Goal: Task Accomplishment & Management: Use online tool/utility

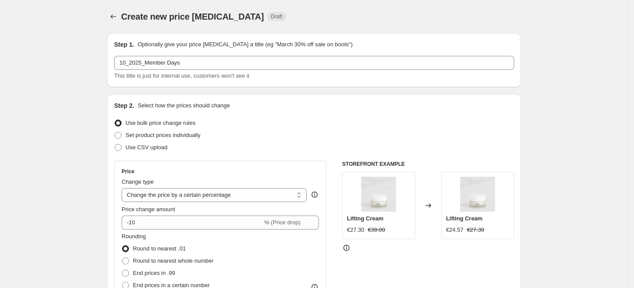
select select "percentage"
click at [138, 138] on span "Set product prices individually" at bounding box center [163, 135] width 75 height 7
click at [115, 132] on input "Set product prices individually" at bounding box center [115, 132] width 0 height 0
radio input "true"
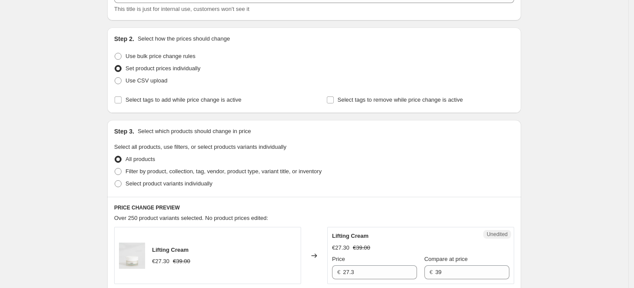
scroll to position [70, 0]
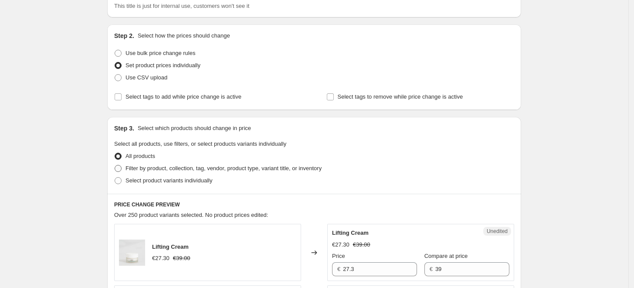
click at [208, 167] on span "Filter by product, collection, tag, vendor, product type, variant title, or inv…" at bounding box center [224, 168] width 196 height 7
click at [115, 165] on input "Filter by product, collection, tag, vendor, product type, variant title, or inv…" at bounding box center [115, 165] width 0 height 0
radio input "true"
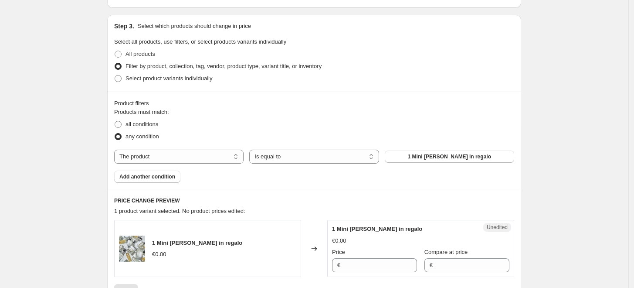
scroll to position [172, 0]
click at [229, 153] on select "The product The product's collection The product's tag The product's vendor The…" at bounding box center [178, 156] width 129 height 14
select select "tag"
click at [444, 152] on button "#absolute-rich-cream-15-ml|15 ml" at bounding box center [449, 156] width 129 height 12
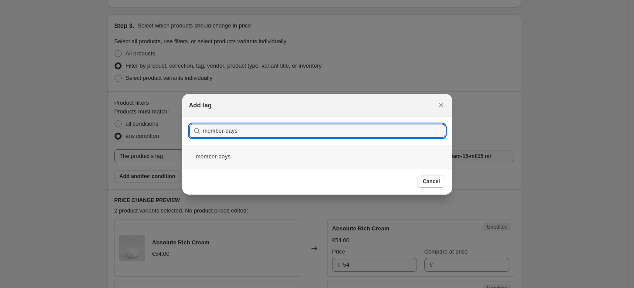
type input "member-days"
click at [243, 150] on div "member-days" at bounding box center [317, 156] width 270 height 23
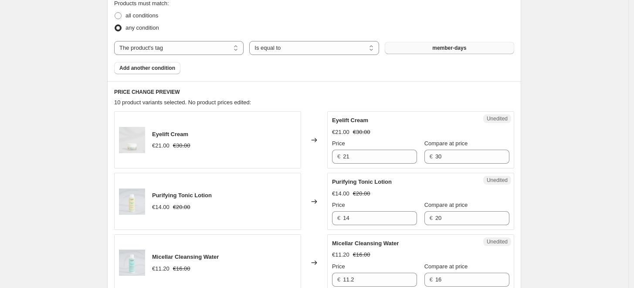
scroll to position [296, 0]
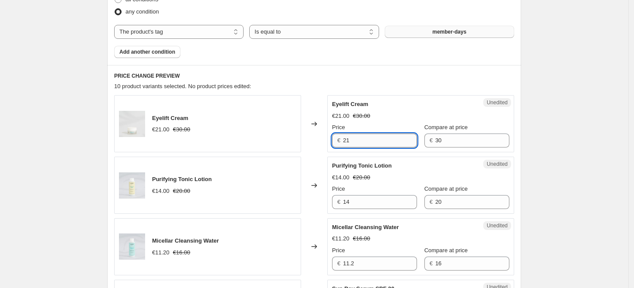
click at [362, 140] on input "21" at bounding box center [380, 140] width 74 height 14
type input "24"
click at [457, 164] on div "Purifying Tonic Lotion" at bounding box center [403, 165] width 143 height 9
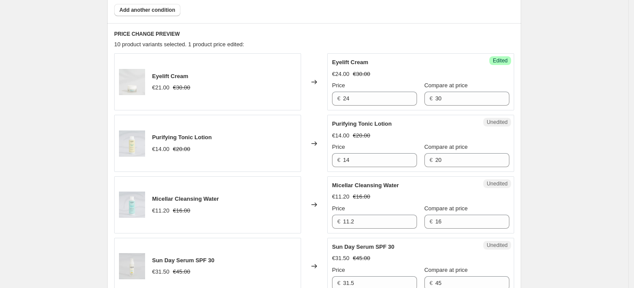
scroll to position [339, 0]
click at [358, 157] on input "14" at bounding box center [380, 160] width 74 height 14
type input "17"
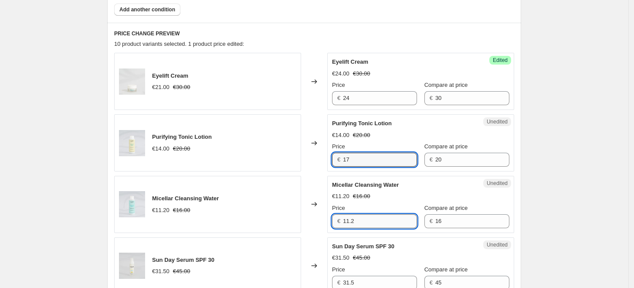
click at [376, 224] on input "11.2" at bounding box center [380, 221] width 74 height 14
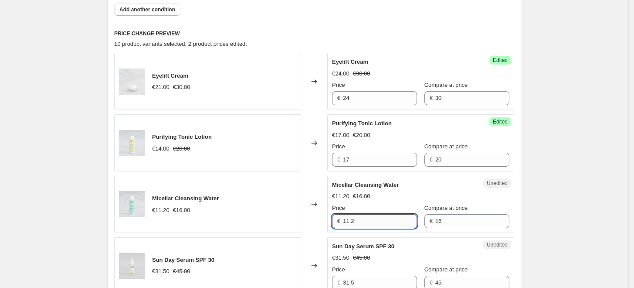
click at [376, 224] on input "11.2" at bounding box center [380, 221] width 74 height 14
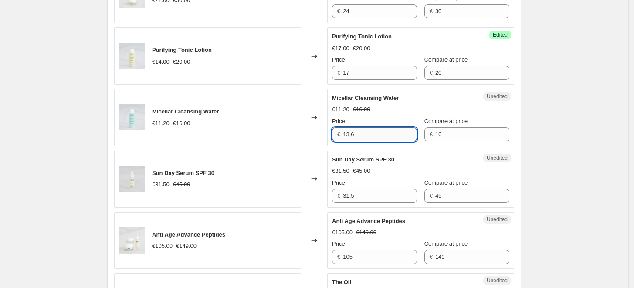
scroll to position [425, 0]
type input "11.2"
click at [379, 197] on input "31.5" at bounding box center [380, 196] width 74 height 14
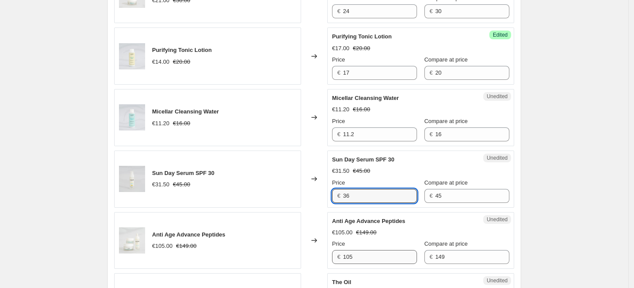
type input "36"
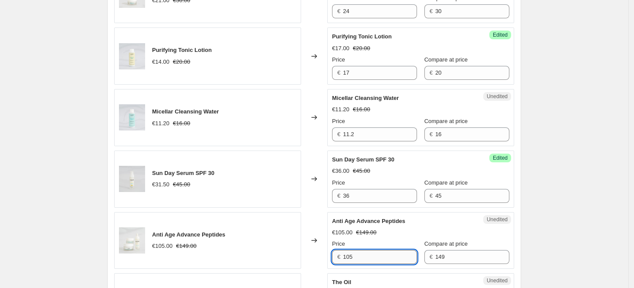
click at [349, 255] on input "105" at bounding box center [380, 257] width 74 height 14
click at [372, 262] on input "105" at bounding box center [380, 257] width 74 height 14
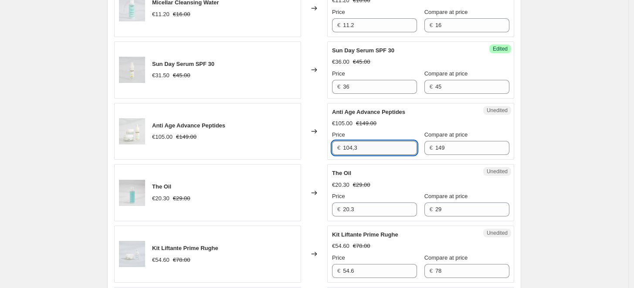
scroll to position [535, 0]
type input "105"
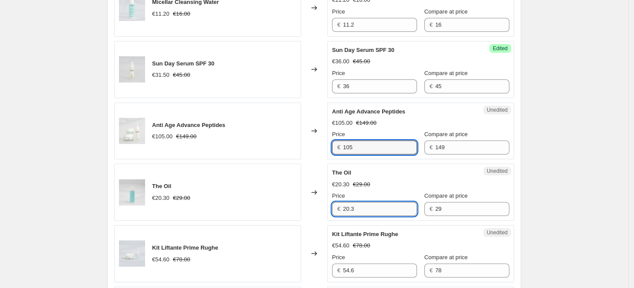
click at [371, 213] on input "20.3" at bounding box center [380, 209] width 74 height 14
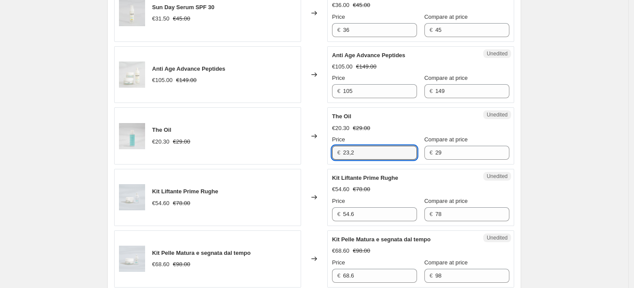
scroll to position [596, 0]
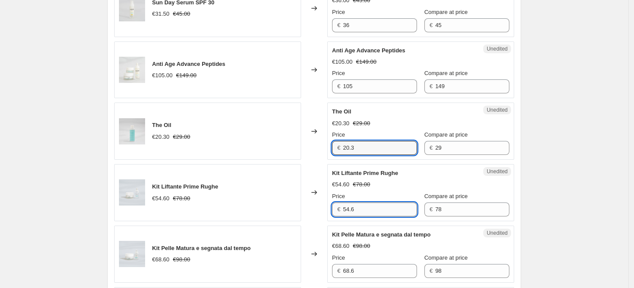
click at [363, 208] on input "54.6" at bounding box center [380, 209] width 74 height 14
click at [350, 147] on input "20.3" at bounding box center [380, 148] width 74 height 14
type input "23.2"
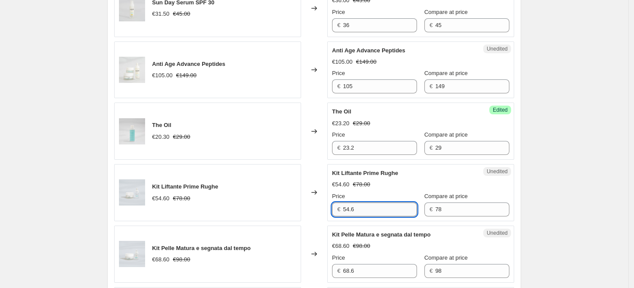
click at [384, 202] on input "54.6" at bounding box center [380, 209] width 74 height 14
click at [367, 209] on input "54.6" at bounding box center [380, 209] width 74 height 14
type input "62.4"
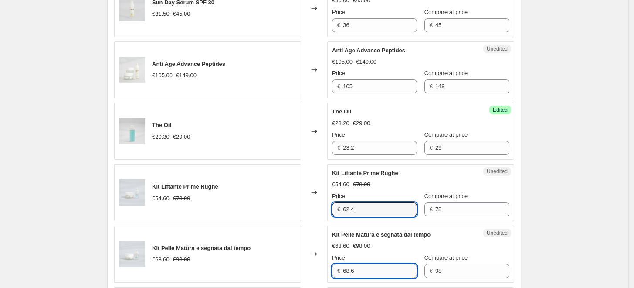
click at [371, 274] on input "68.6" at bounding box center [380, 271] width 74 height 14
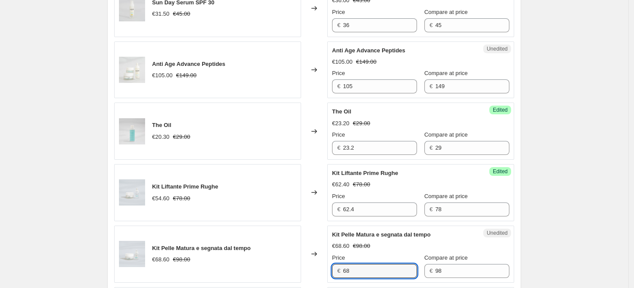
type input "6"
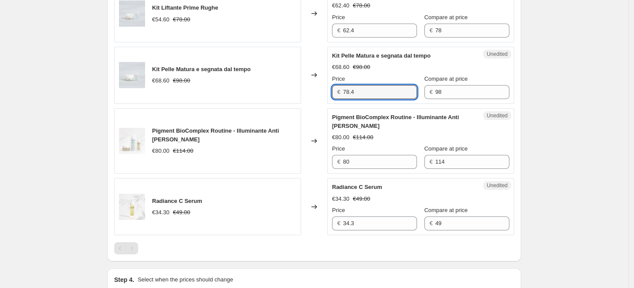
scroll to position [779, 0]
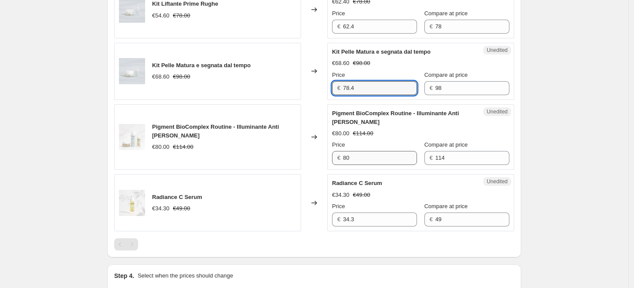
type input "78.4"
click at [367, 158] on input "80" at bounding box center [380, 158] width 74 height 14
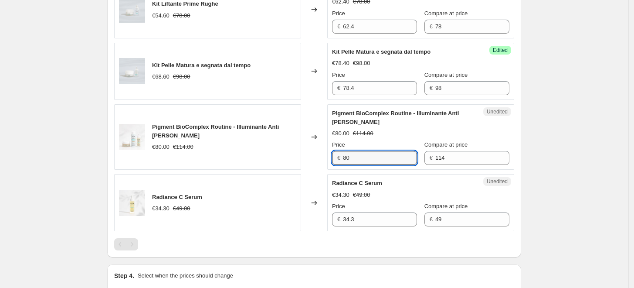
type input "8"
type input "74"
click at [365, 224] on input "34.3" at bounding box center [380, 219] width 74 height 14
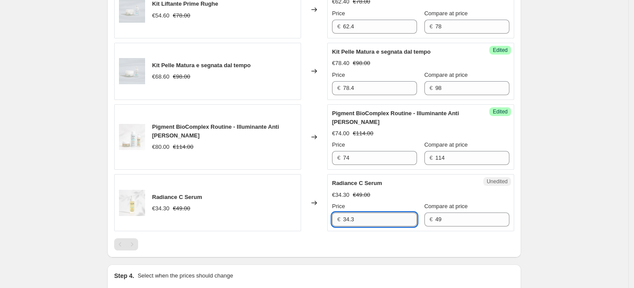
click at [365, 224] on input "34.3" at bounding box center [380, 219] width 74 height 14
type input "39.2"
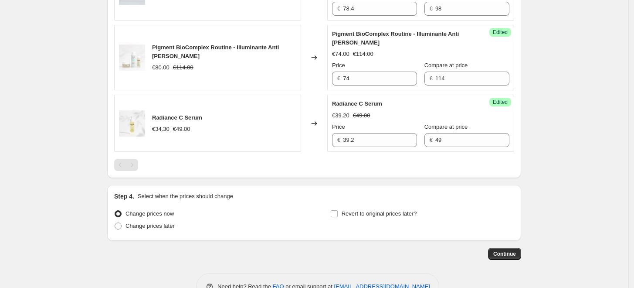
scroll to position [882, 0]
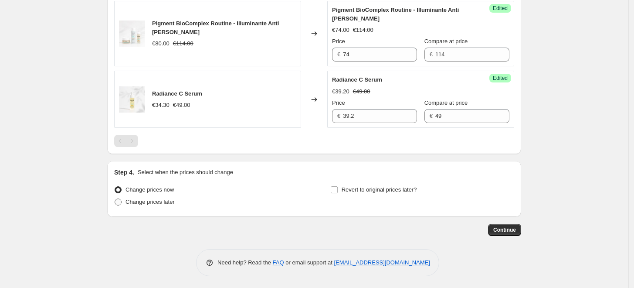
click at [160, 201] on span "Change prices later" at bounding box center [150, 201] width 49 height 7
click at [115, 199] on input "Change prices later" at bounding box center [115, 198] width 0 height 0
radio input "true"
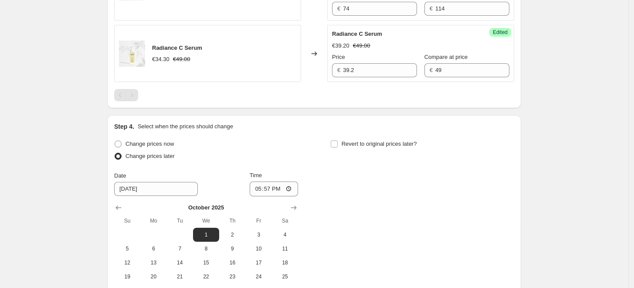
scroll to position [929, 0]
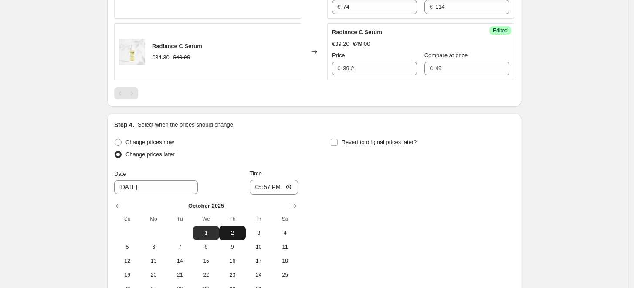
click at [232, 230] on span "2" at bounding box center [232, 232] width 19 height 7
type input "[DATE]"
click at [338, 139] on input "Revert to original prices later?" at bounding box center [334, 142] width 7 height 7
checkbox input "true"
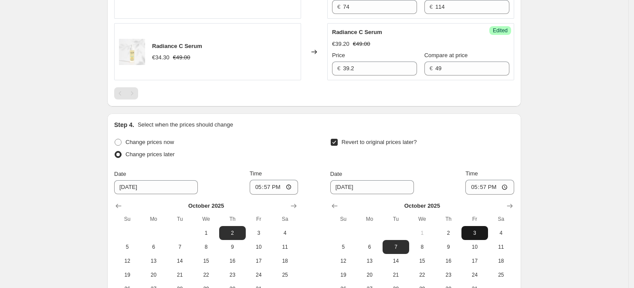
click at [478, 229] on span "3" at bounding box center [474, 232] width 19 height 7
type input "[DATE]"
click at [162, 188] on input "[DATE]" at bounding box center [156, 187] width 84 height 14
click at [204, 230] on span "1" at bounding box center [206, 232] width 19 height 7
type input "[DATE]"
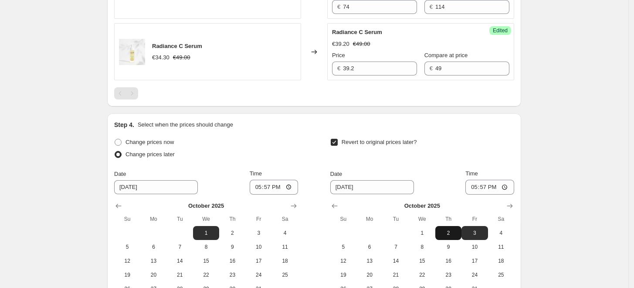
click at [445, 229] on span "2" at bounding box center [448, 232] width 19 height 7
type input "[DATE]"
click at [274, 187] on input "17:57" at bounding box center [274, 187] width 49 height 15
type input "00:01"
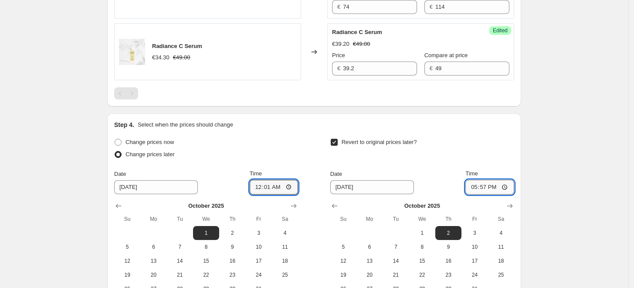
click at [486, 185] on input "17:57" at bounding box center [490, 187] width 49 height 15
type input "23:59"
click at [505, 154] on div "Revert to original prices later?" at bounding box center [422, 149] width 184 height 26
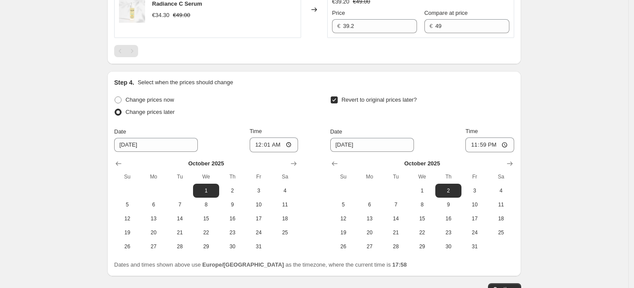
scroll to position [1031, 0]
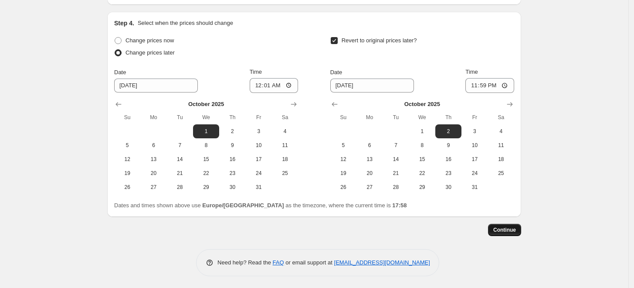
click at [506, 233] on button "Continue" at bounding box center [504, 230] width 33 height 12
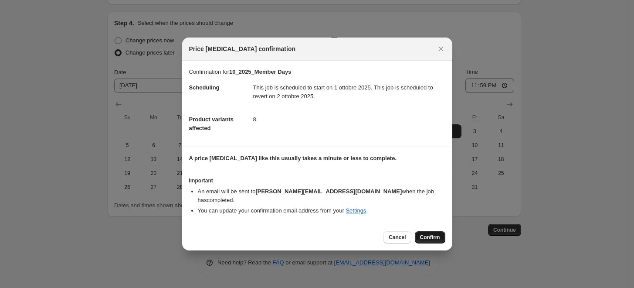
click at [432, 234] on span "Confirm" at bounding box center [430, 237] width 20 height 7
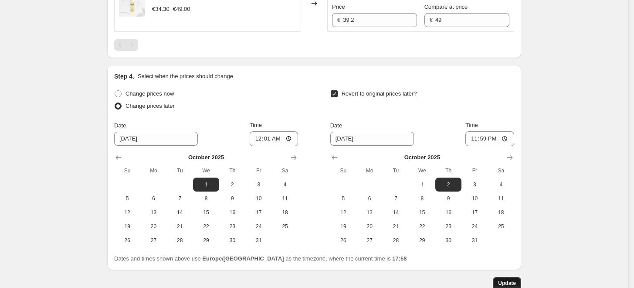
click at [519, 281] on button "Update" at bounding box center [507, 283] width 28 height 12
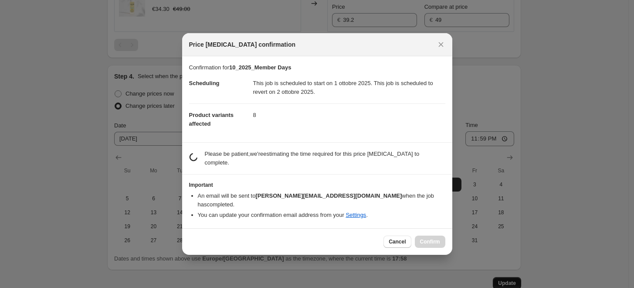
scroll to position [0, 0]
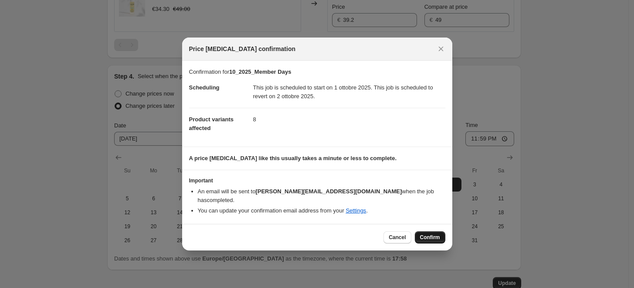
click at [435, 234] on span "Confirm" at bounding box center [430, 237] width 20 height 7
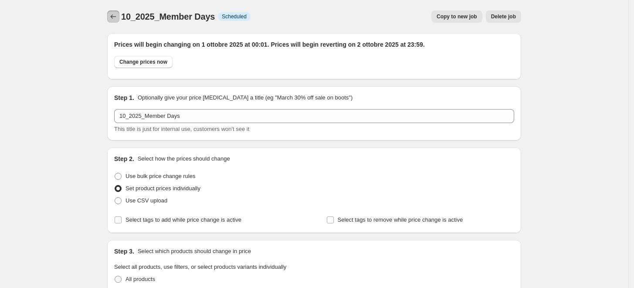
click at [118, 19] on icon "Price change jobs" at bounding box center [113, 16] width 9 height 9
